Goal: Information Seeking & Learning: Learn about a topic

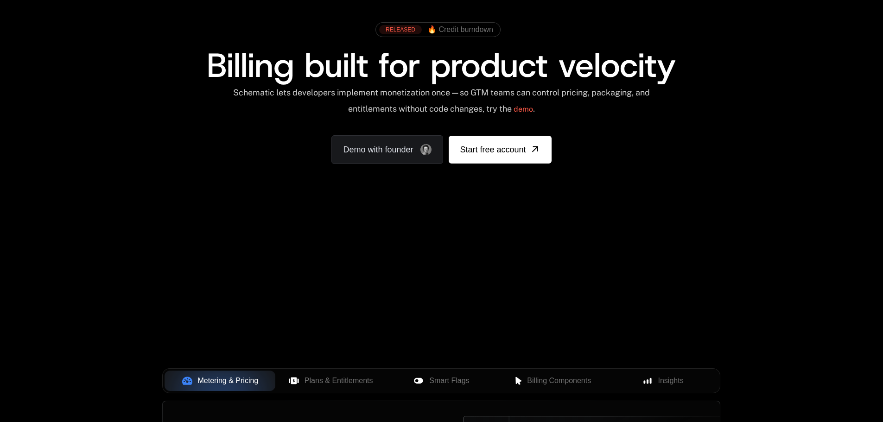
scroll to position [324, 0]
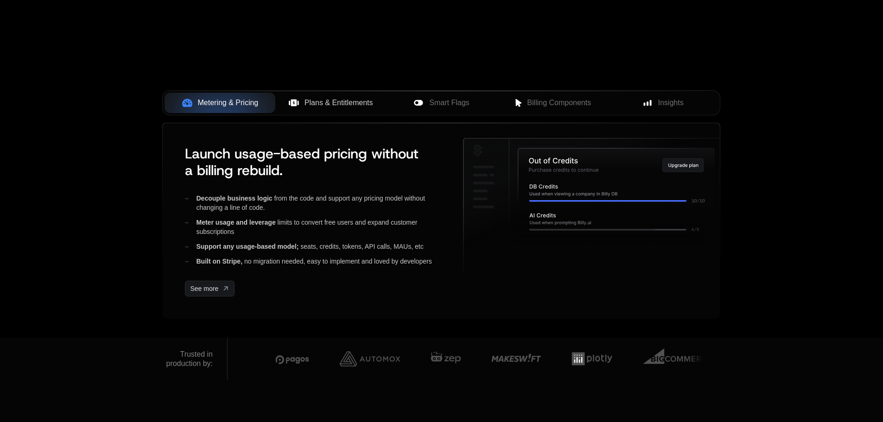
click at [321, 105] on span "Plans & Entitlements" at bounding box center [338, 102] width 69 height 11
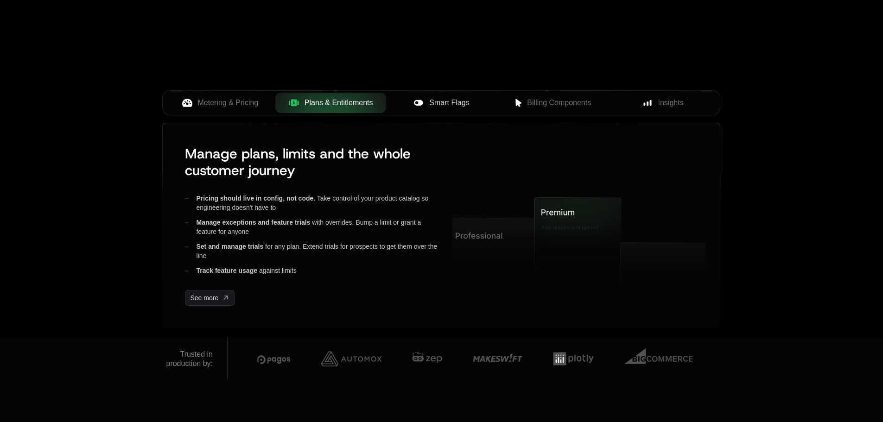
click at [468, 107] on span "Smart Flags" at bounding box center [449, 102] width 40 height 11
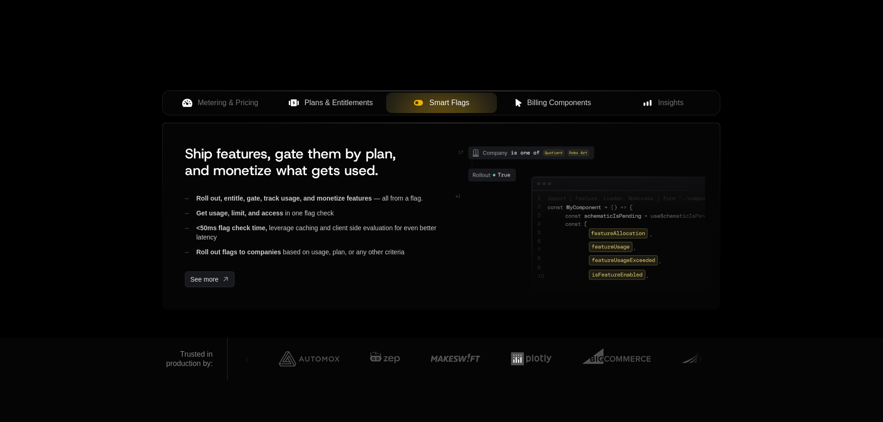
click at [590, 108] on span "Billing Components" at bounding box center [559, 102] width 64 height 11
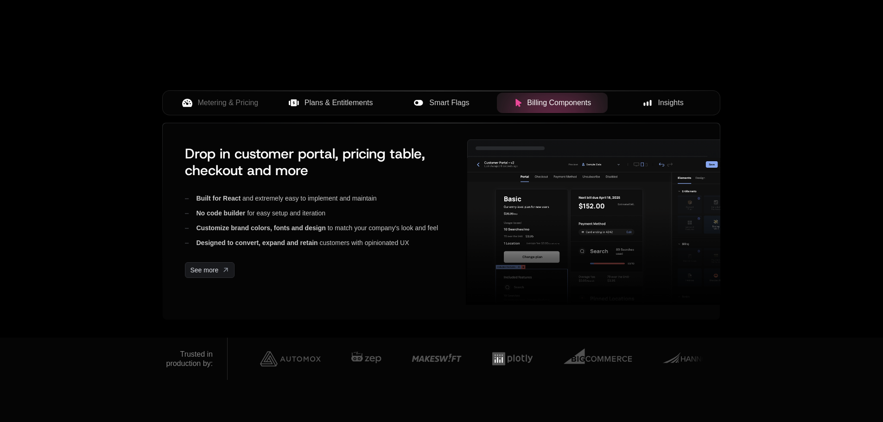
click at [661, 108] on span "Insights" at bounding box center [670, 102] width 25 height 11
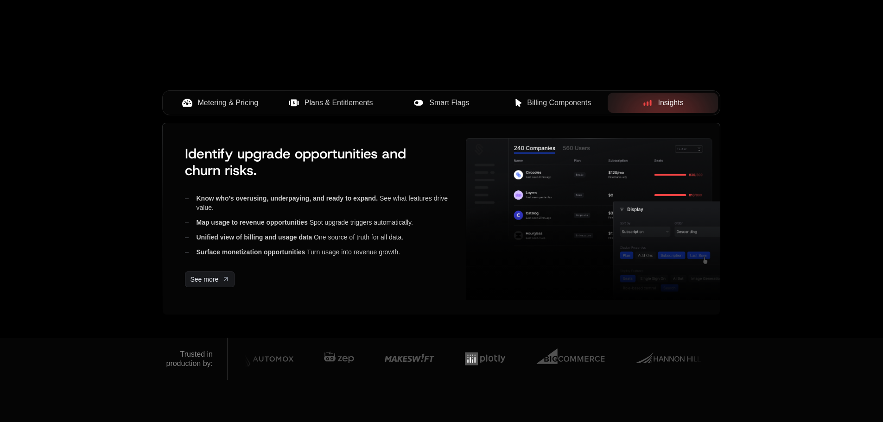
click at [220, 107] on span "Metering & Pricing" at bounding box center [228, 102] width 61 height 11
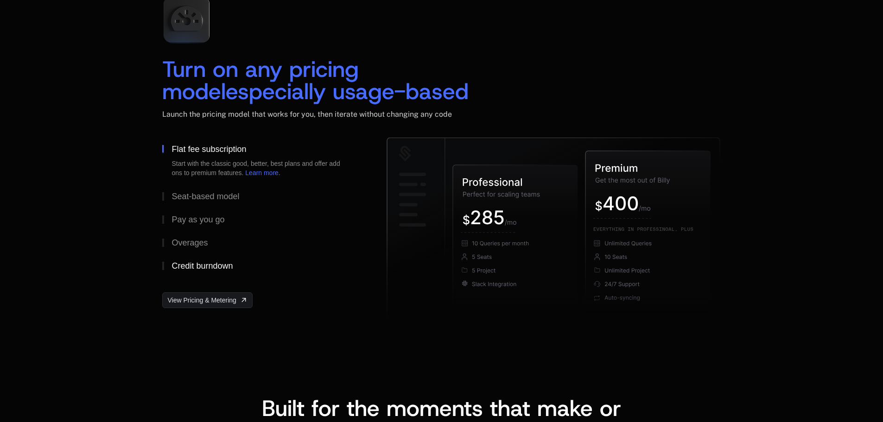
scroll to position [1437, 0]
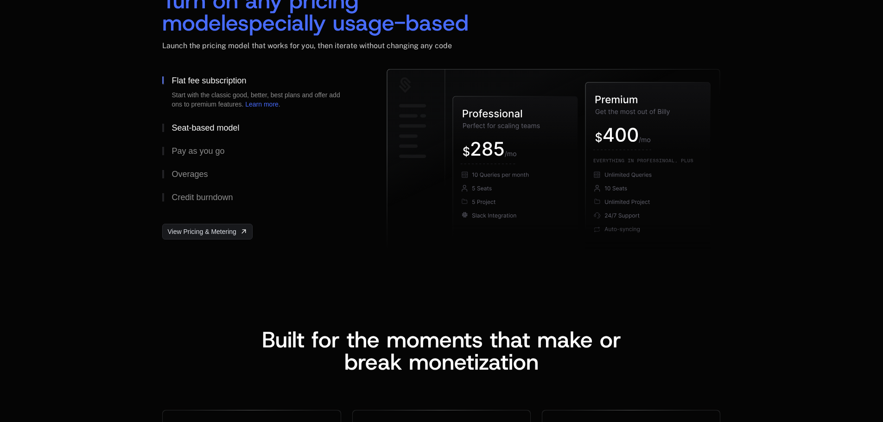
click at [215, 128] on div "Seat-based model" at bounding box center [205, 128] width 68 height 8
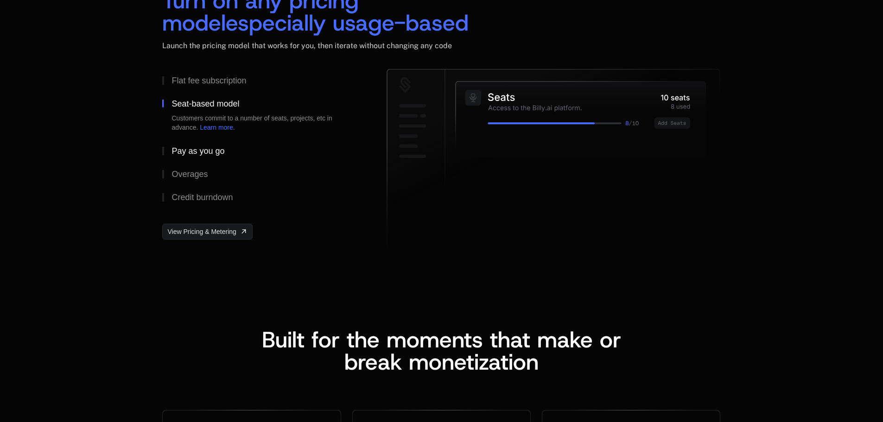
click at [205, 142] on button "Pay as you go" at bounding box center [259, 151] width 195 height 23
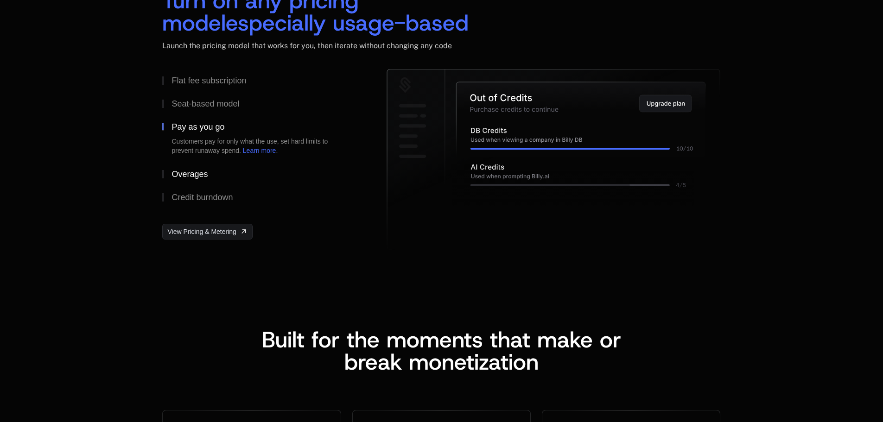
click at [210, 167] on button "Overages" at bounding box center [259, 174] width 195 height 23
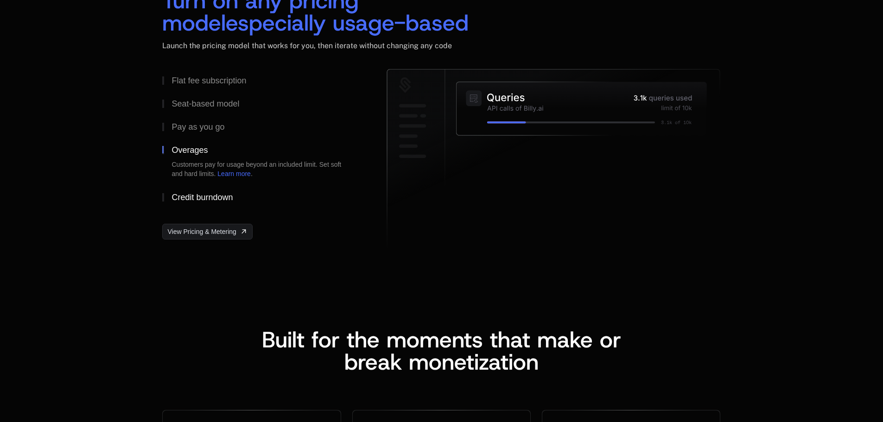
click at [208, 207] on button "Credit burndown" at bounding box center [259, 197] width 195 height 23
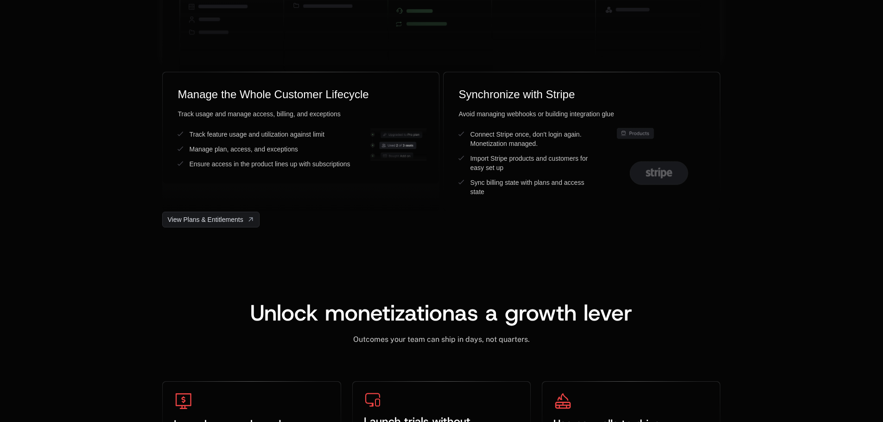
scroll to position [2549, 0]
